Goal: Transaction & Acquisition: Subscribe to service/newsletter

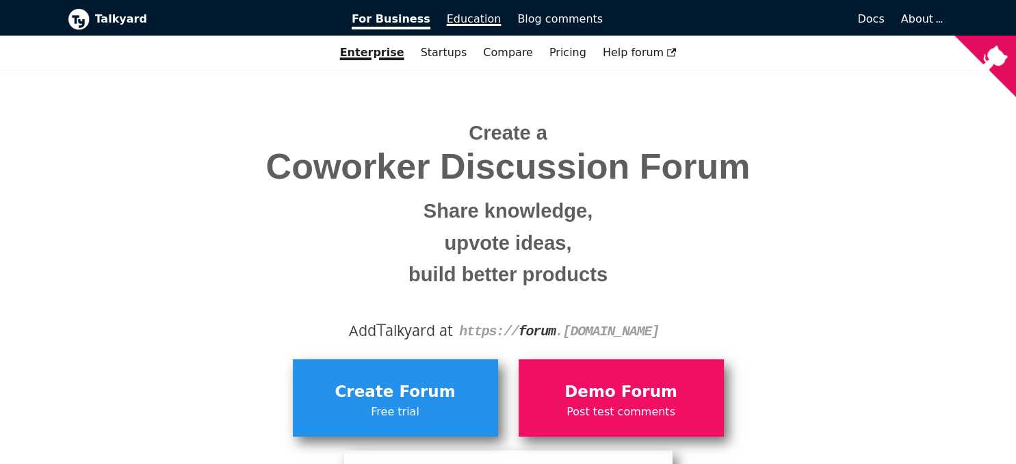
click at [465, 12] on span "Education" at bounding box center [474, 18] width 55 height 13
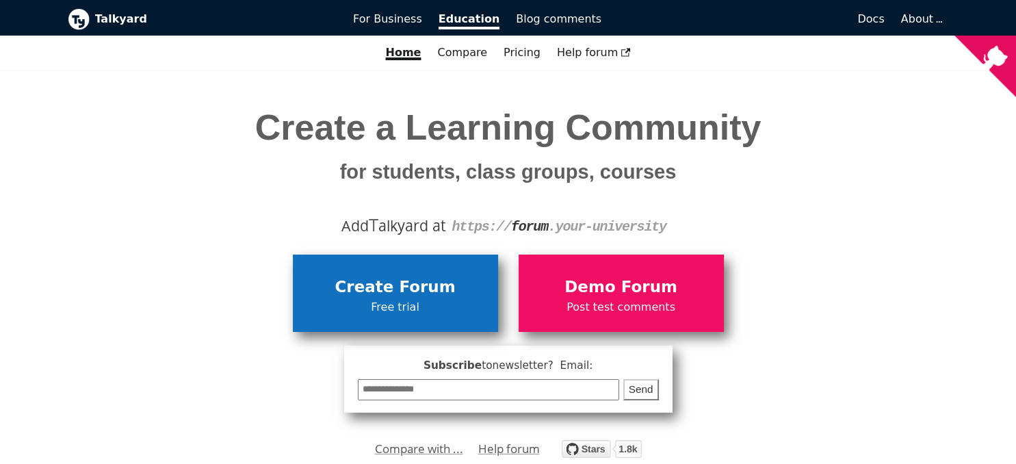
click at [371, 294] on span "Create Forum" at bounding box center [396, 287] width 192 height 26
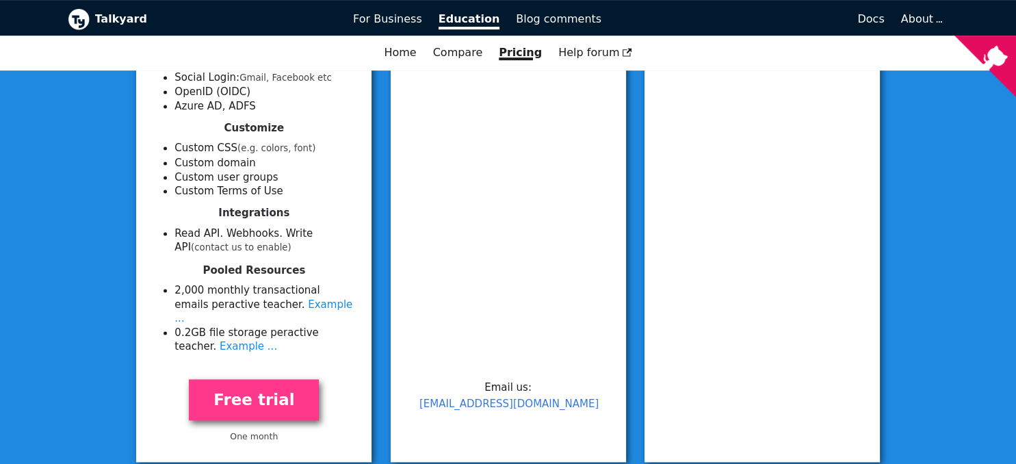
scroll to position [552, 0]
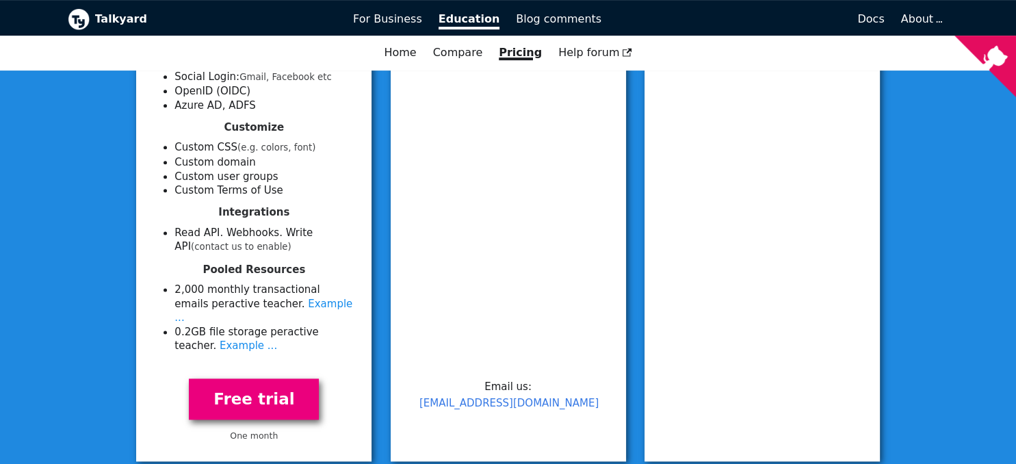
click at [267, 397] on link "Free trial" at bounding box center [254, 399] width 130 height 42
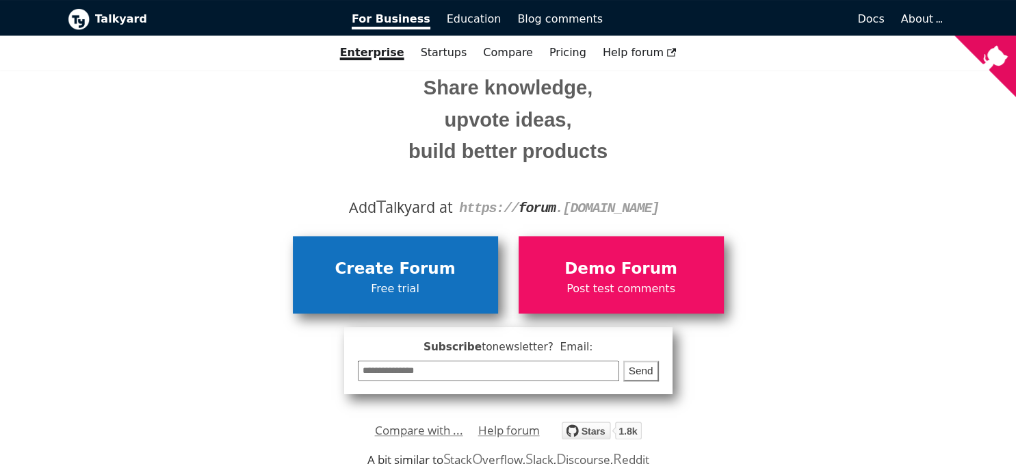
scroll to position [131, 0]
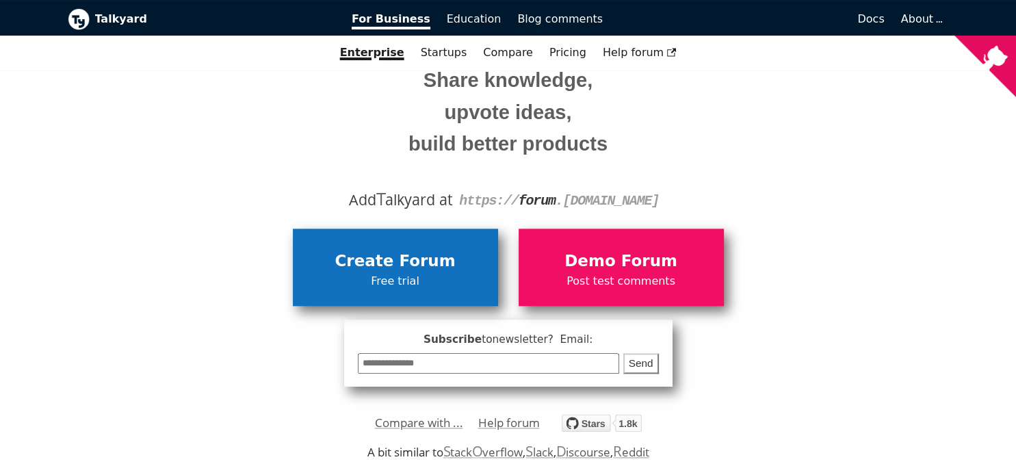
click at [395, 265] on span "Create Forum" at bounding box center [396, 261] width 192 height 26
